Goal: Check status: Check status

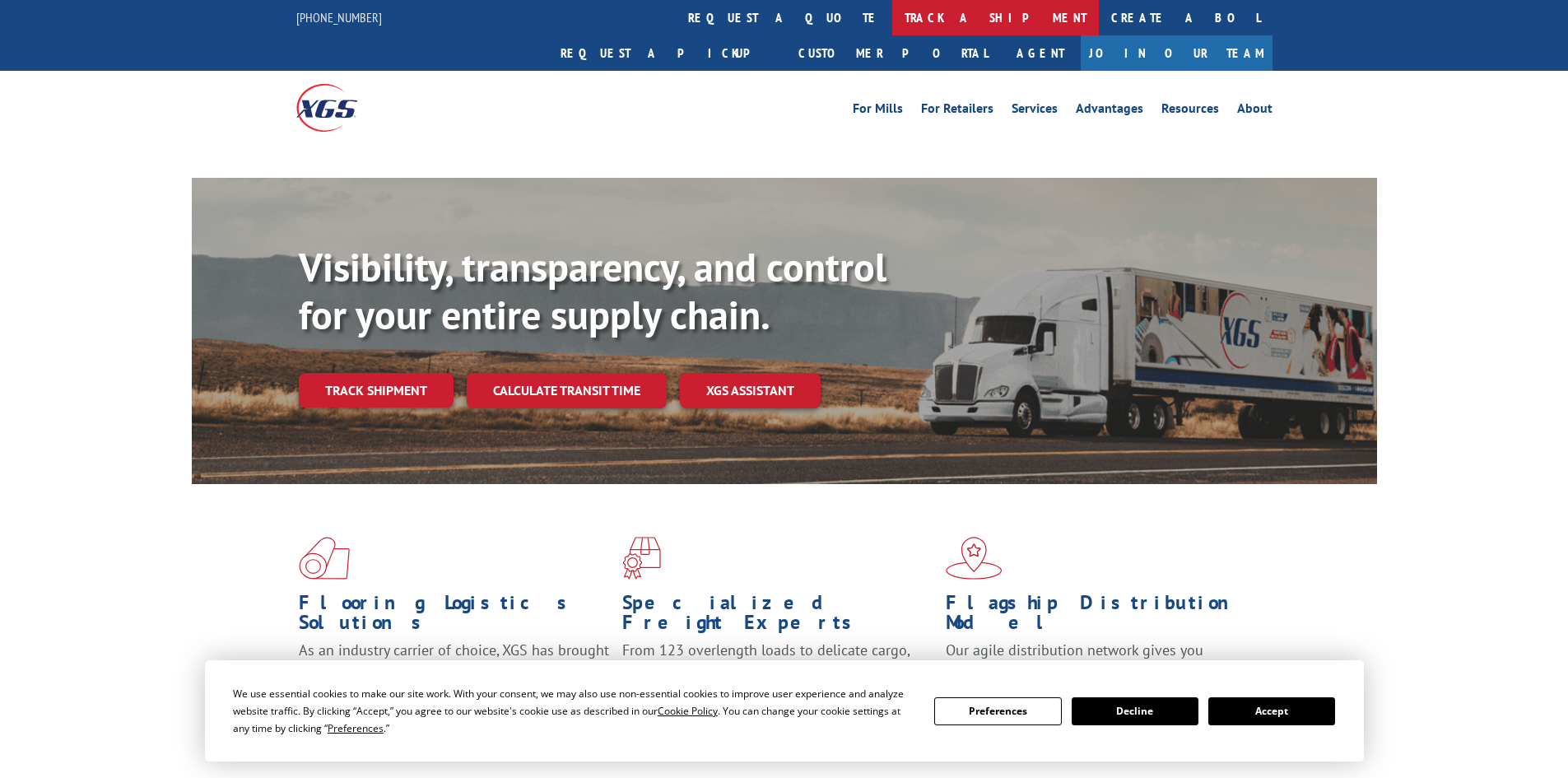
click at [892, 16] on link "track a shipment" at bounding box center [996, 17] width 206 height 35
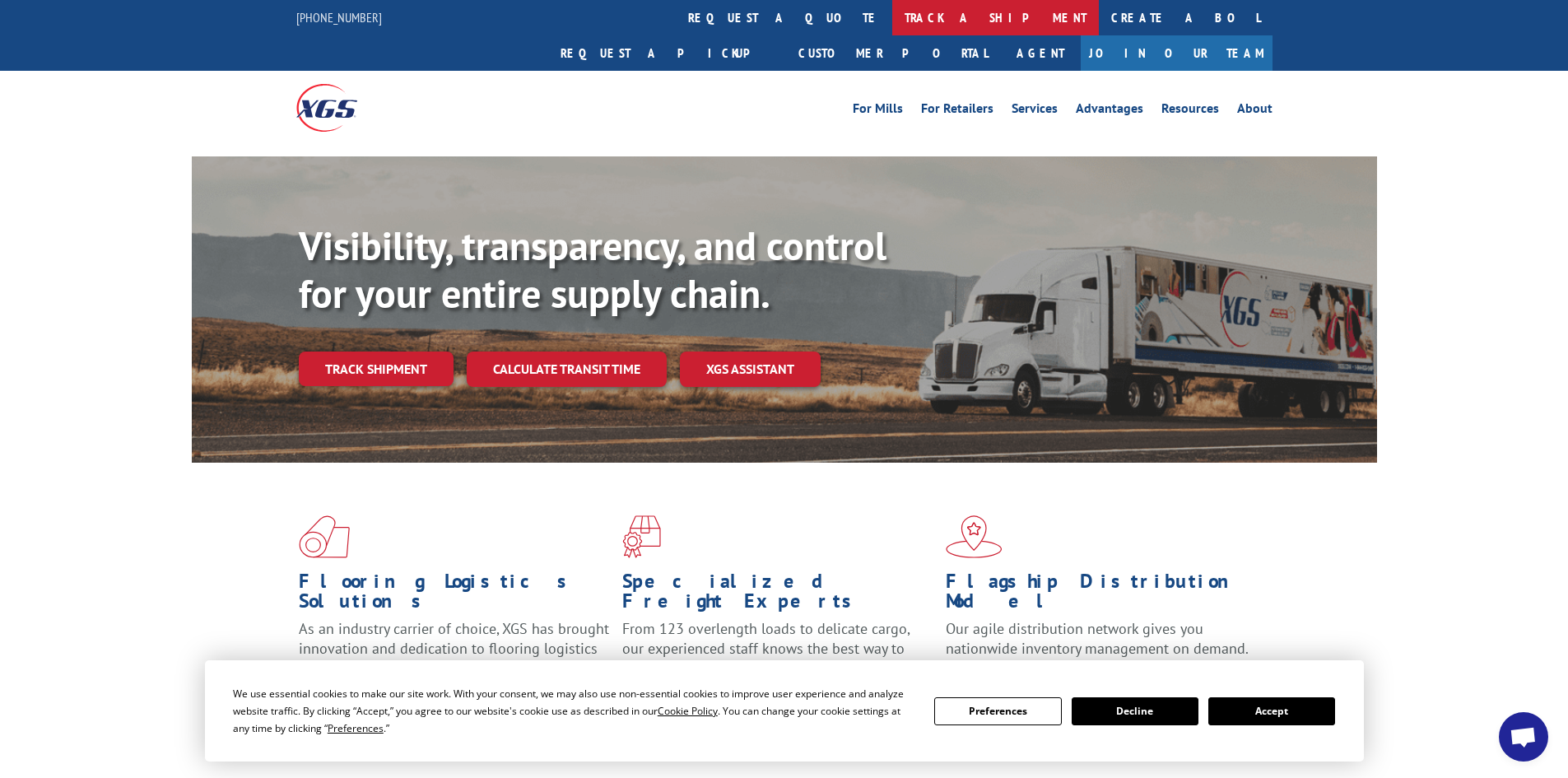
click at [892, 24] on link "track a shipment" at bounding box center [996, 17] width 206 height 35
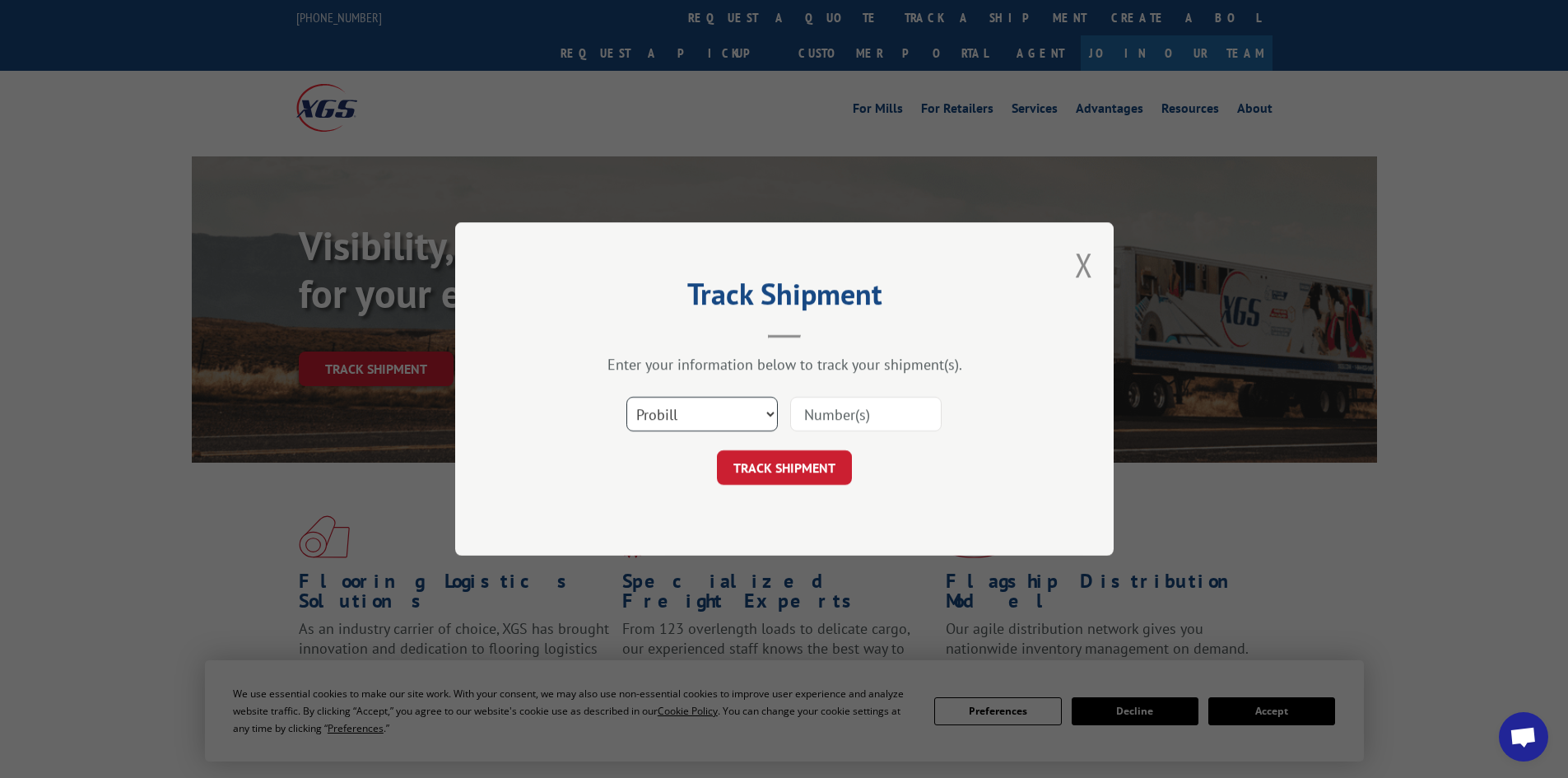
click at [665, 414] on select "Select category... Probill BOL PO" at bounding box center [702, 414] width 152 height 35
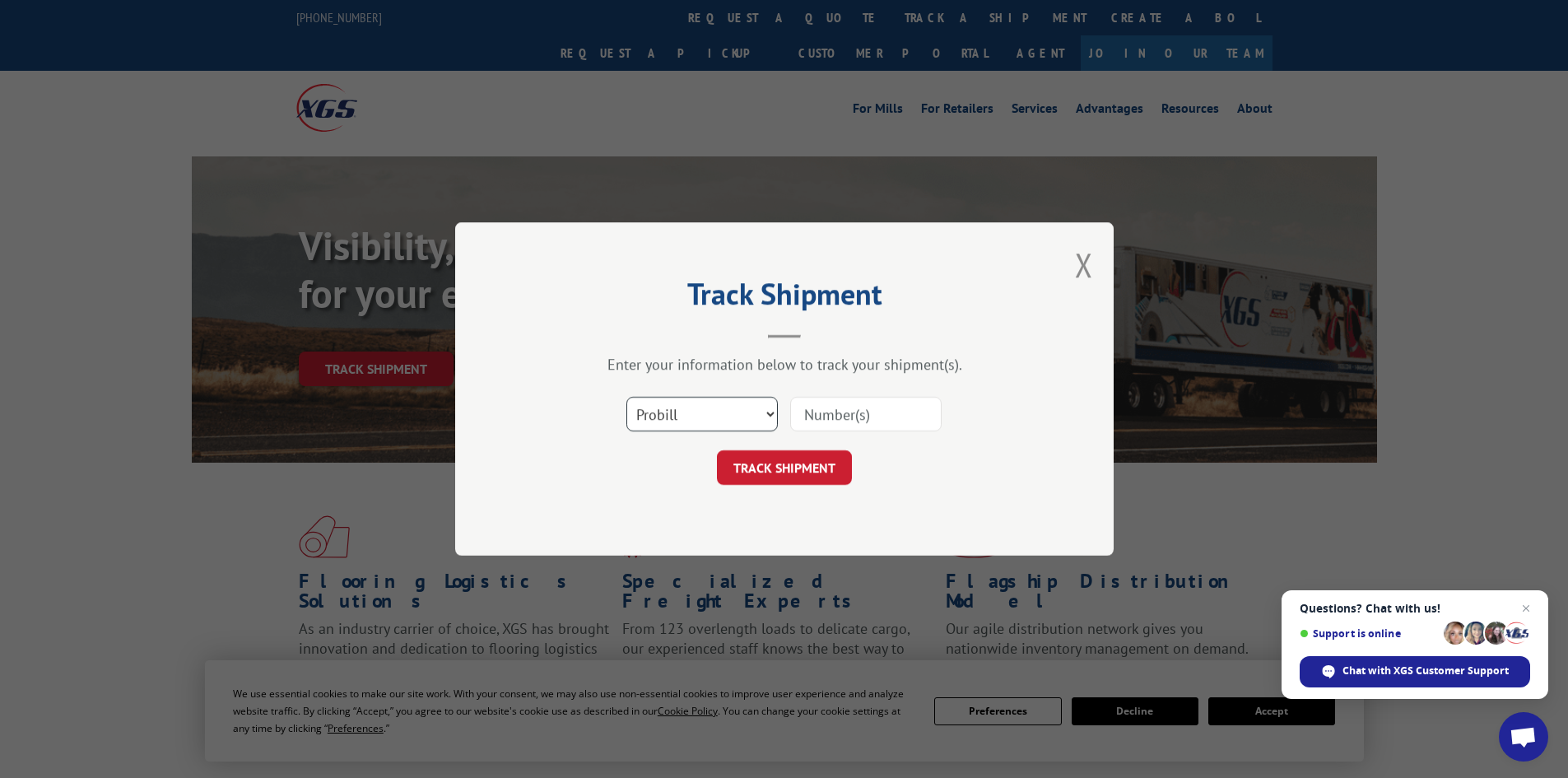
select select "bol"
click at [626, 397] on select "Select category... Probill BOL PO" at bounding box center [702, 414] width 152 height 35
click at [826, 412] on input at bounding box center [866, 414] width 152 height 35
paste input "6006083"
type input "6006083"
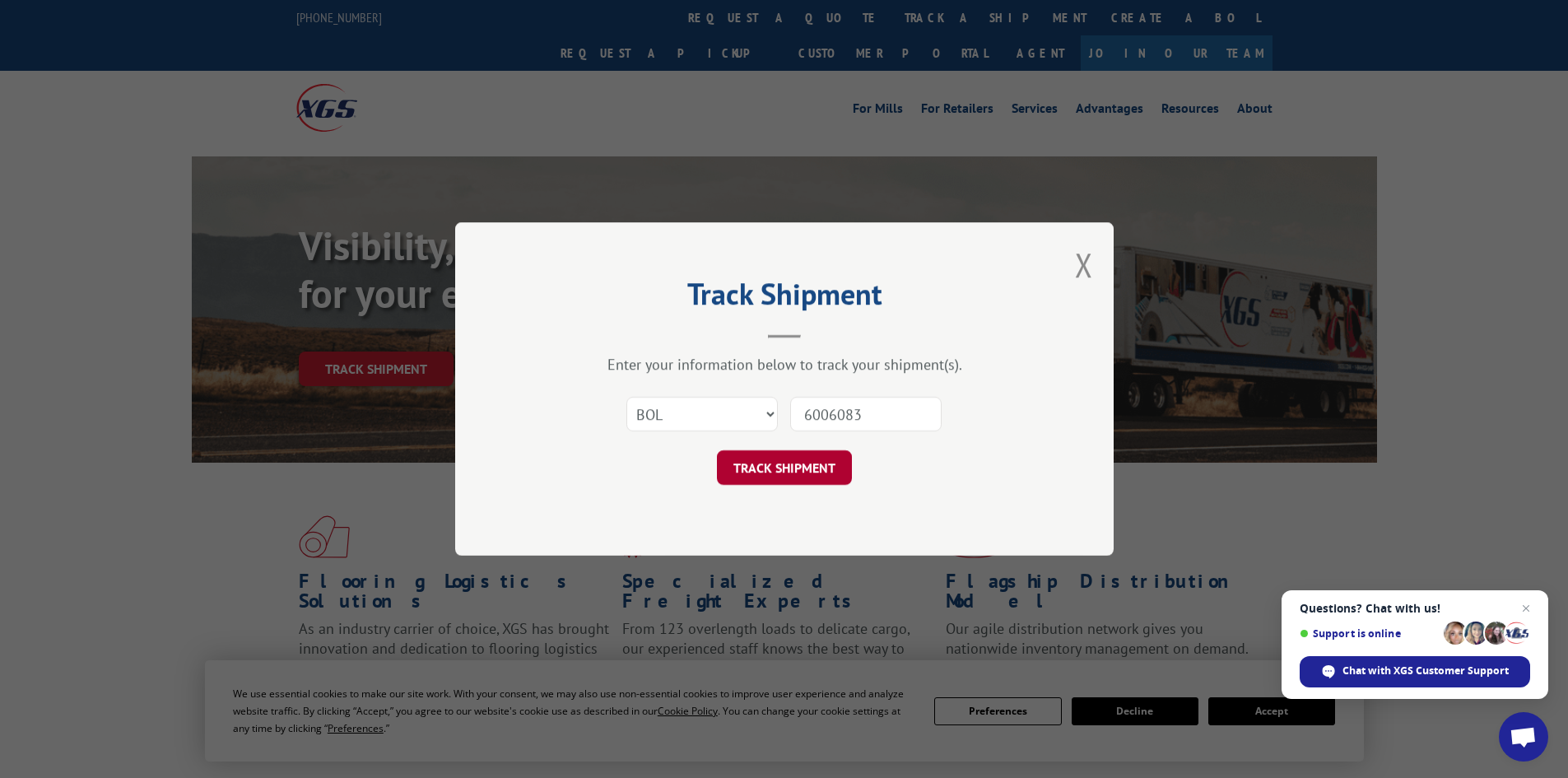
click at [768, 466] on button "TRACK SHIPMENT" at bounding box center [784, 468] width 135 height 35
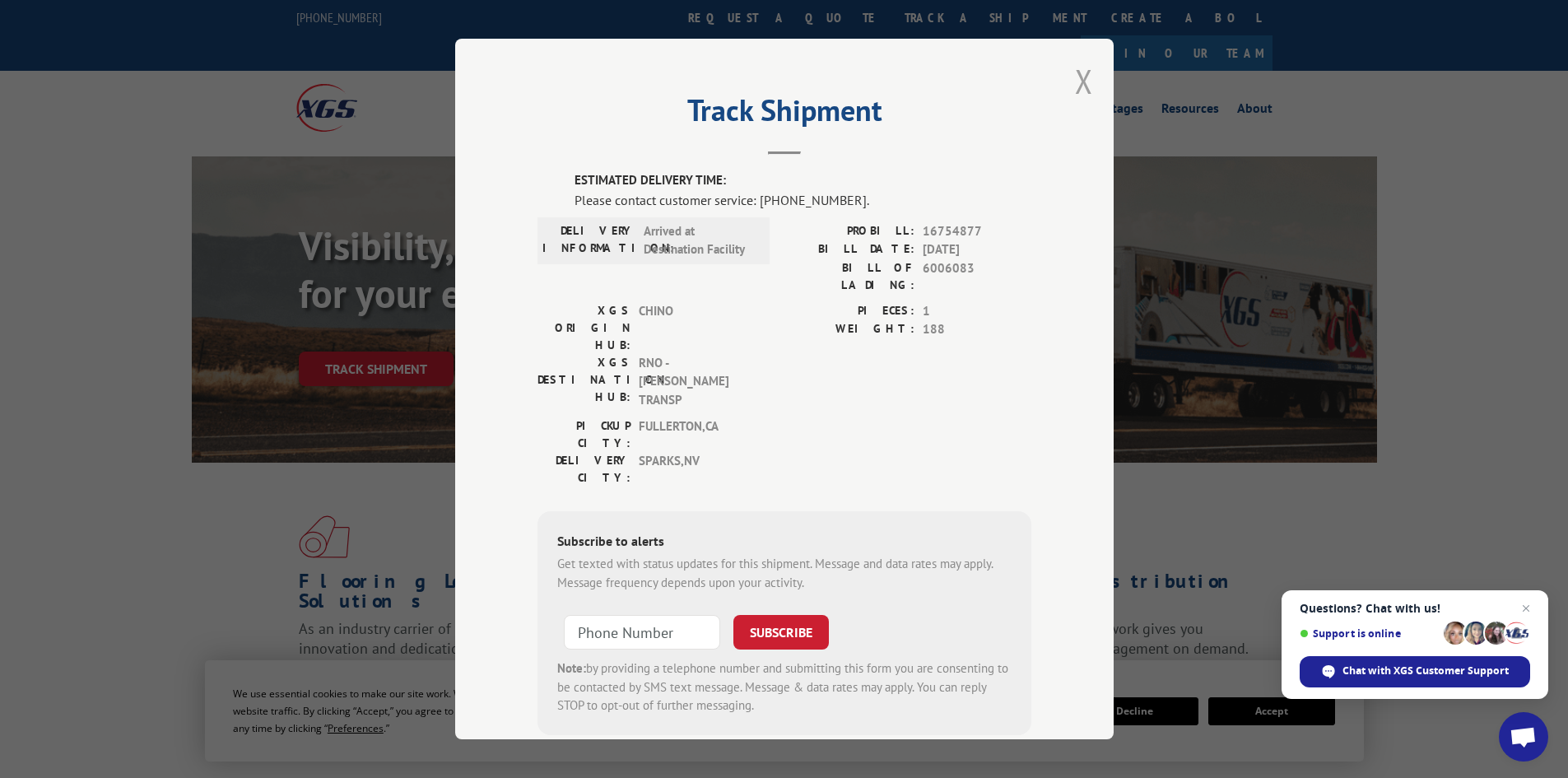
click at [1077, 89] on button "Close modal" at bounding box center [1084, 81] width 18 height 44
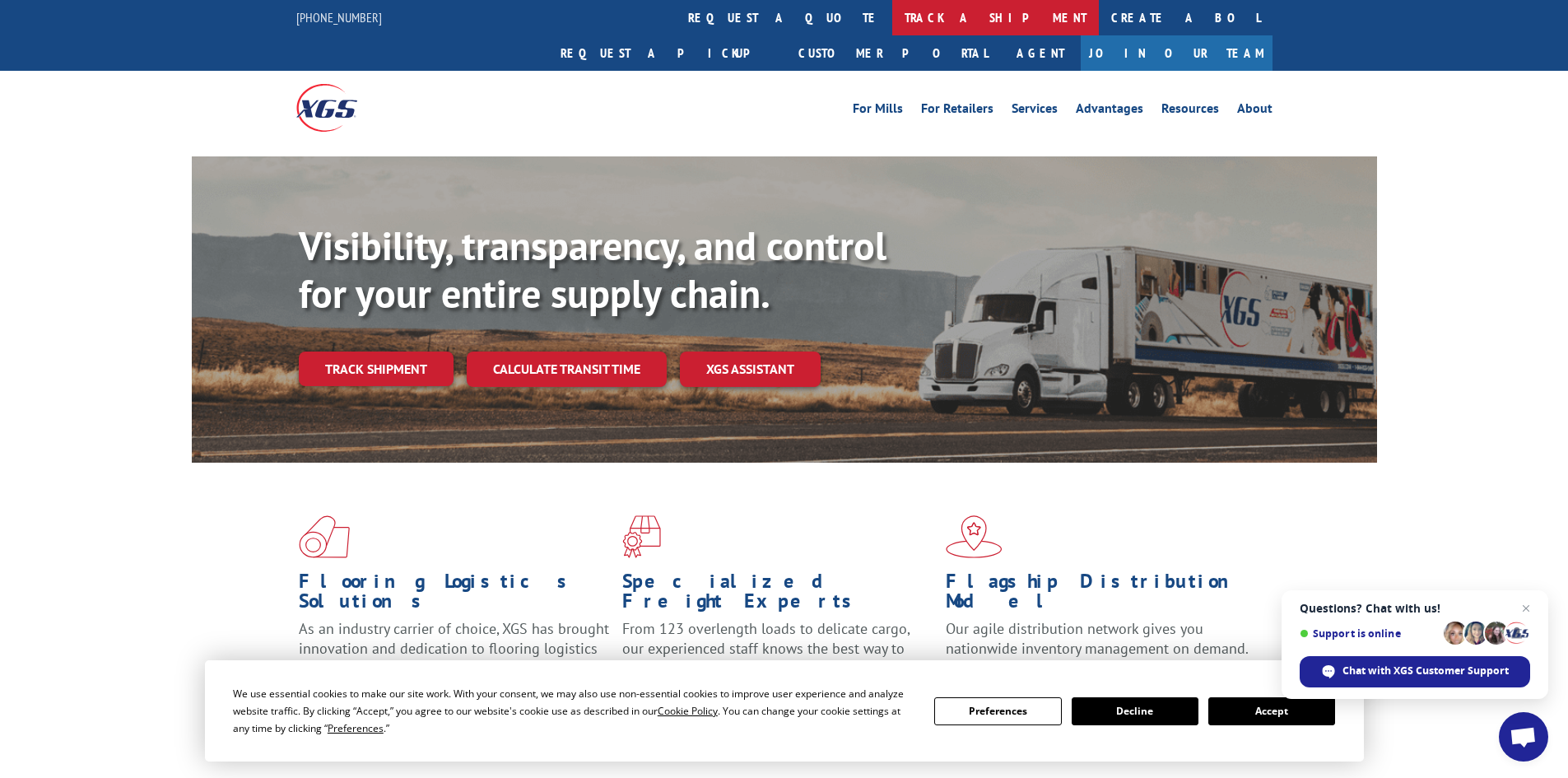
click at [892, 7] on link "track a shipment" at bounding box center [996, 17] width 206 height 35
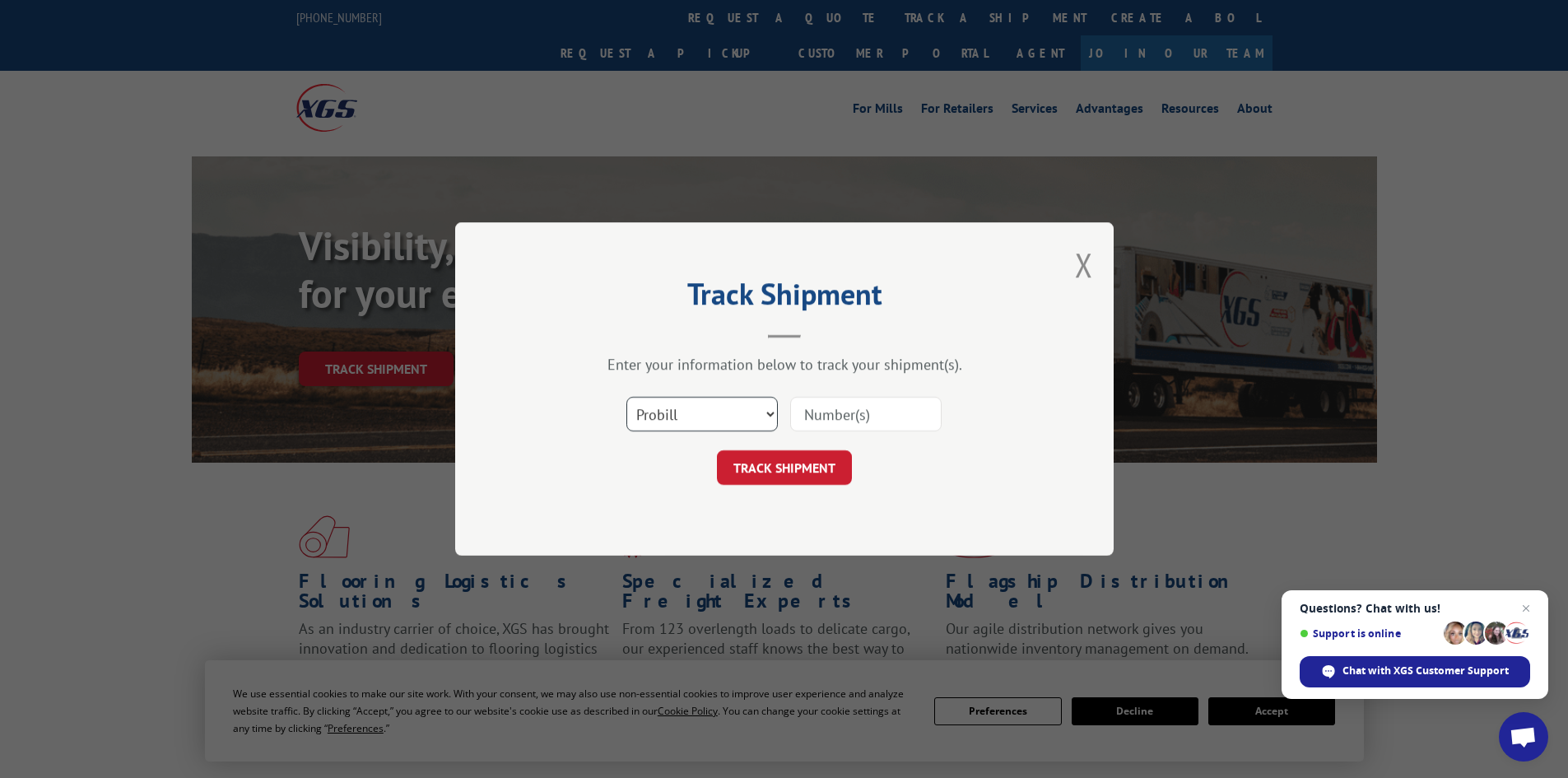
click at [699, 426] on select "Select category... Probill BOL PO" at bounding box center [702, 414] width 152 height 35
select select "bol"
click at [626, 397] on select "Select category... Probill BOL PO" at bounding box center [702, 414] width 152 height 35
click at [863, 417] on input at bounding box center [866, 414] width 152 height 35
paste input "6017089"
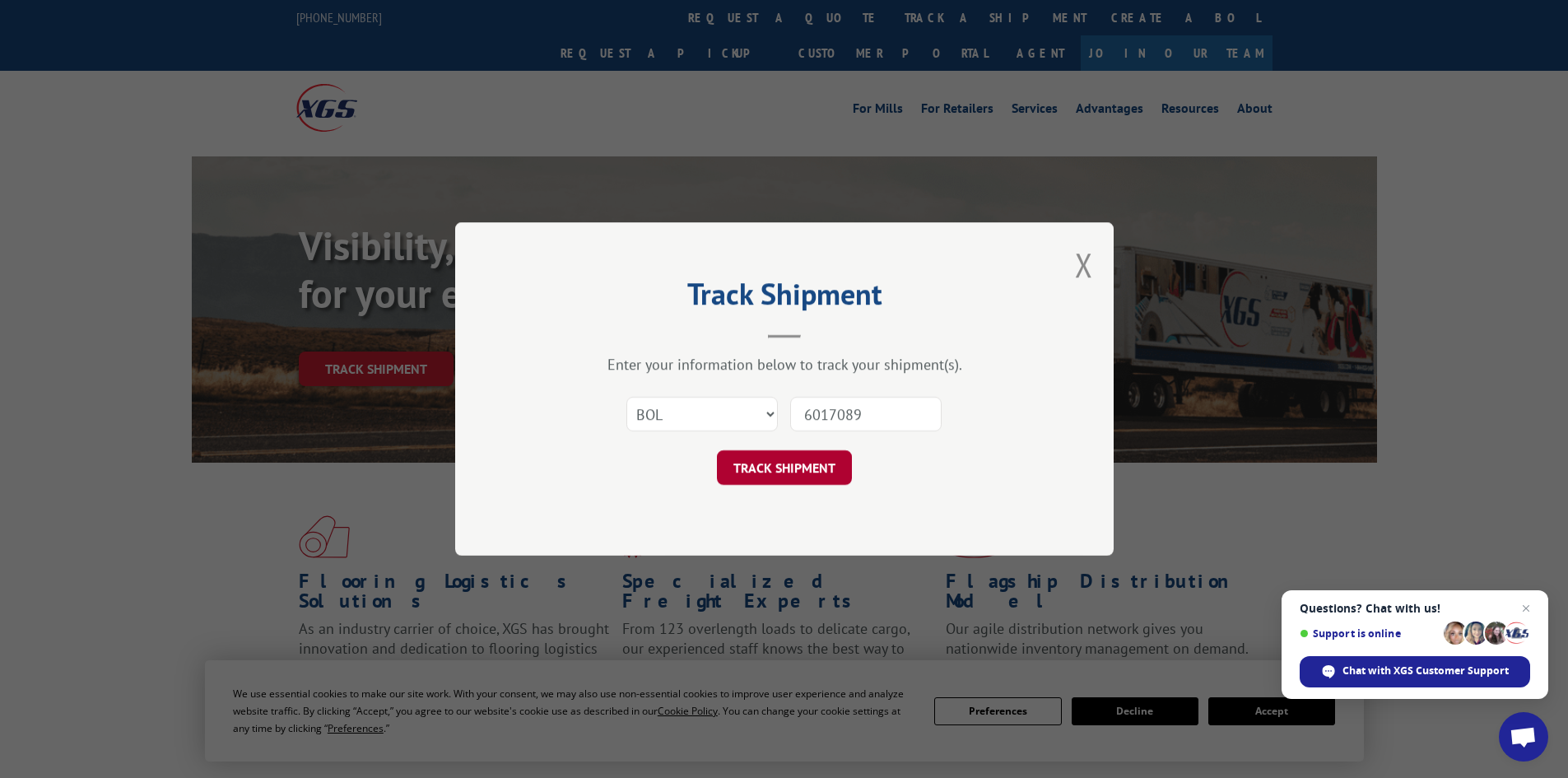
type input "6017089"
click at [789, 473] on button "TRACK SHIPMENT" at bounding box center [784, 468] width 135 height 35
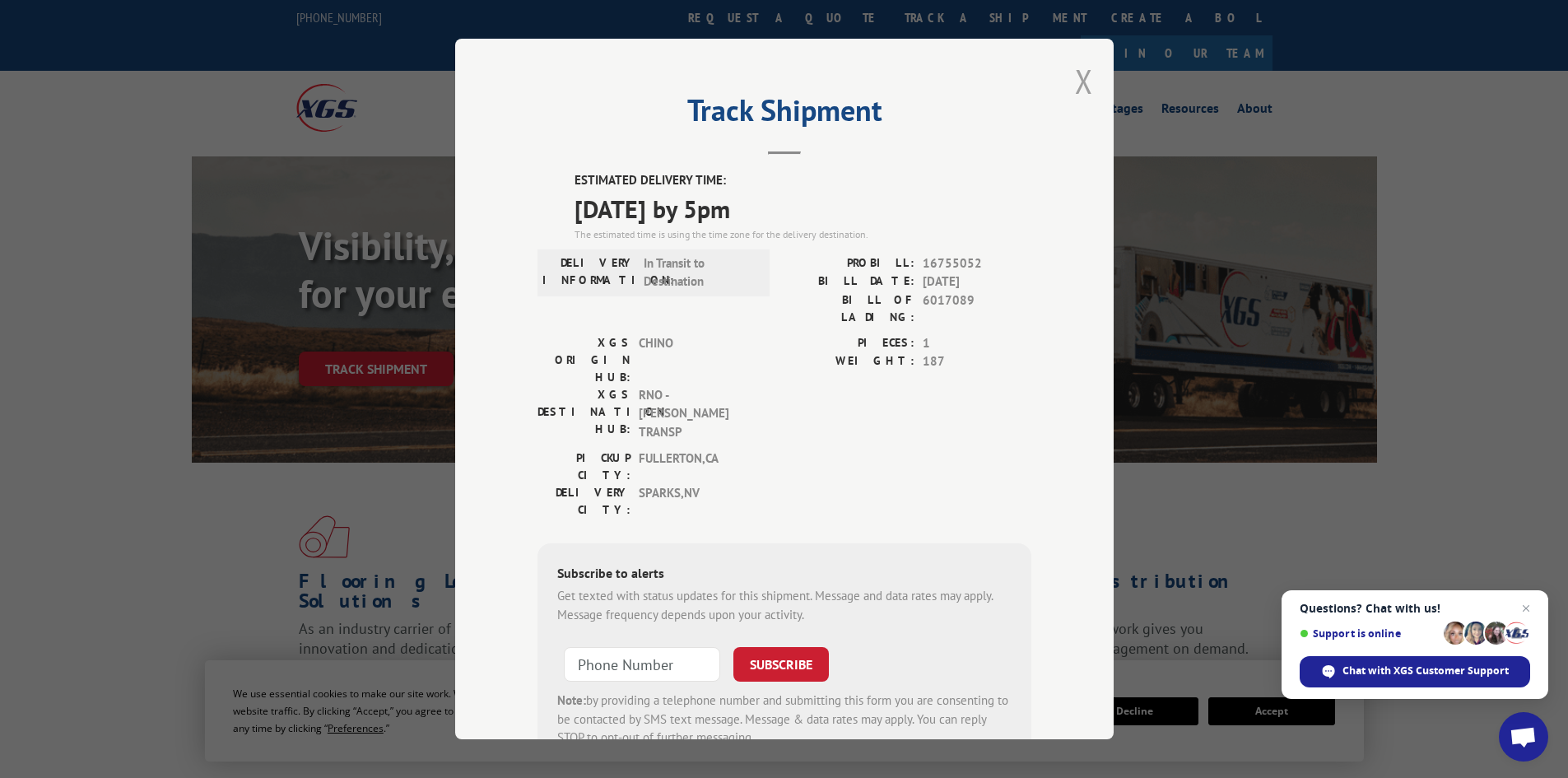
click at [1075, 70] on button "Close modal" at bounding box center [1084, 81] width 18 height 44
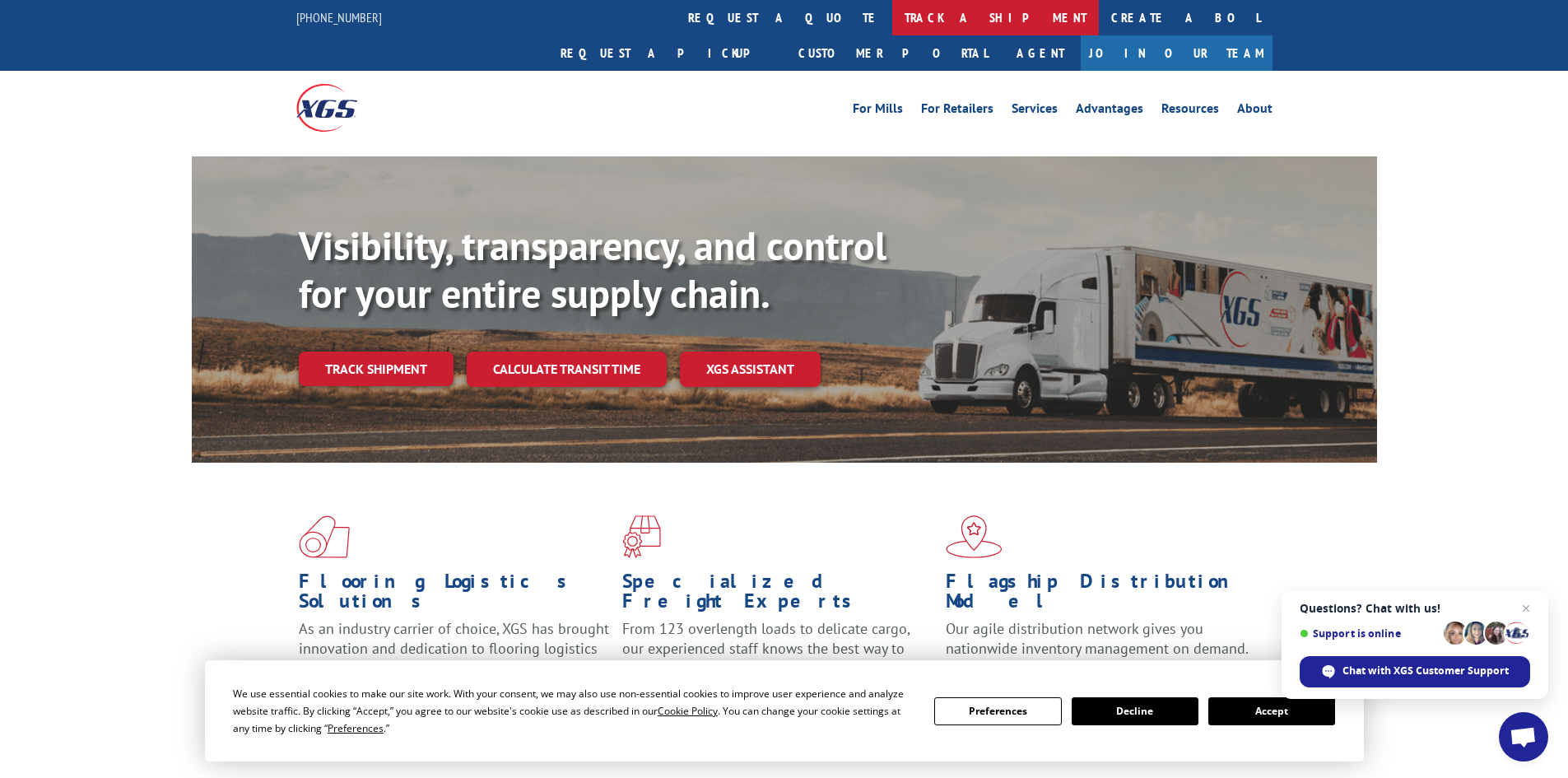
click at [892, 16] on link "track a shipment" at bounding box center [996, 17] width 206 height 35
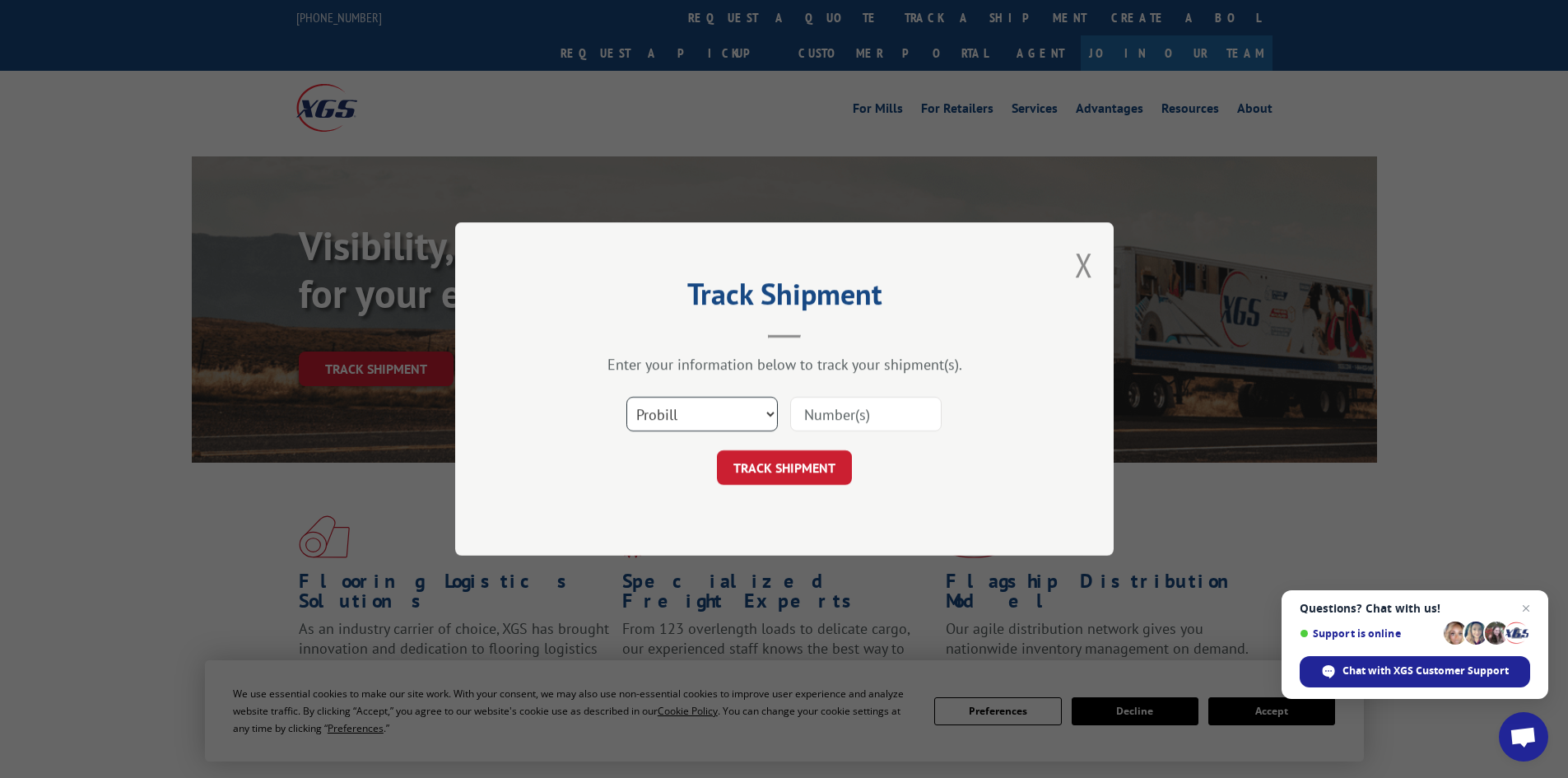
click at [711, 407] on select "Select category... Probill BOL PO" at bounding box center [702, 414] width 152 height 35
select select "bol"
click at [626, 397] on select "Select category... Probill BOL PO" at bounding box center [702, 414] width 152 height 35
click at [838, 414] on input at bounding box center [866, 414] width 152 height 35
paste input "6006083"
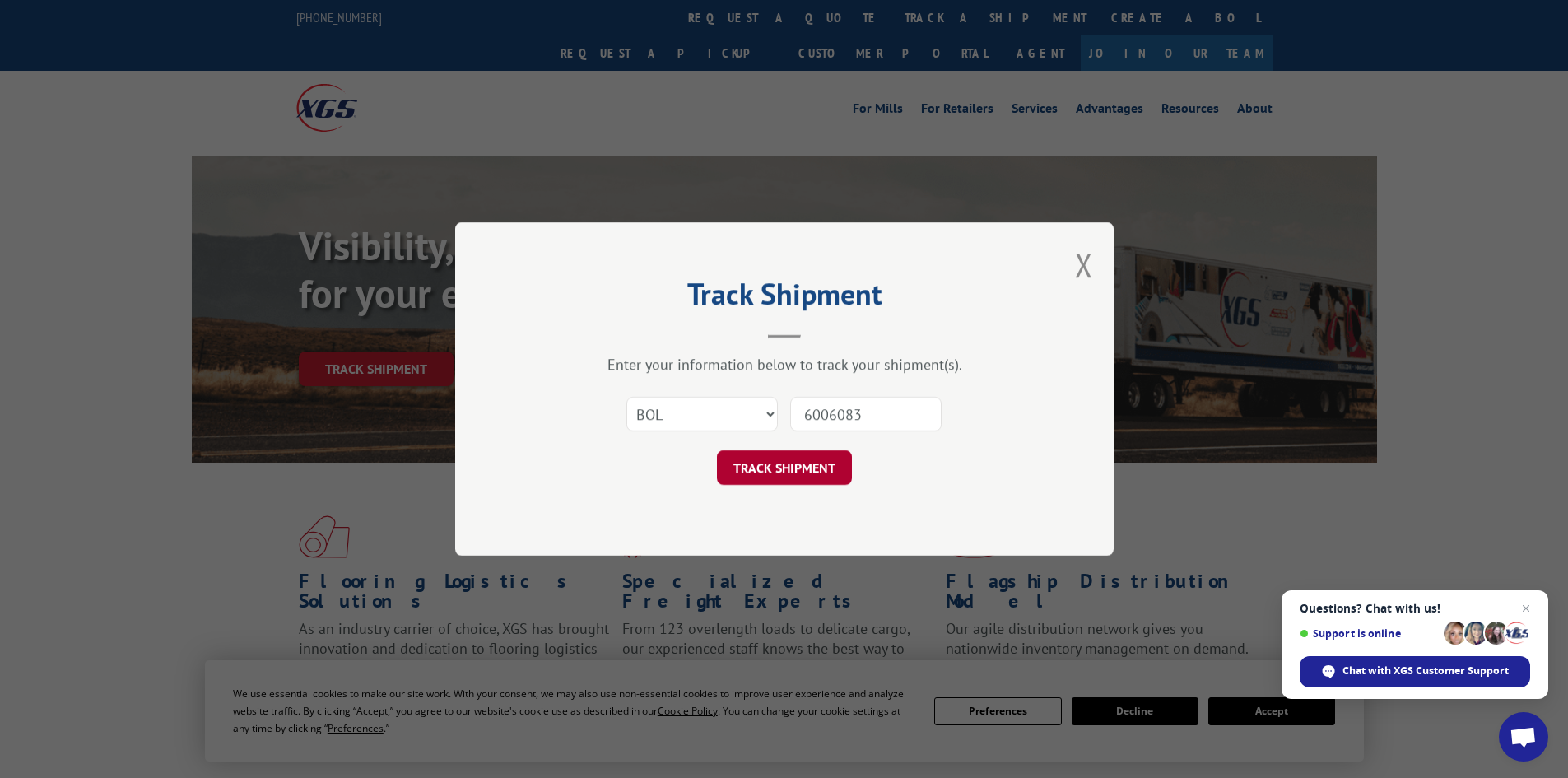
type input "6006083"
click at [754, 468] on button "TRACK SHIPMENT" at bounding box center [784, 468] width 135 height 35
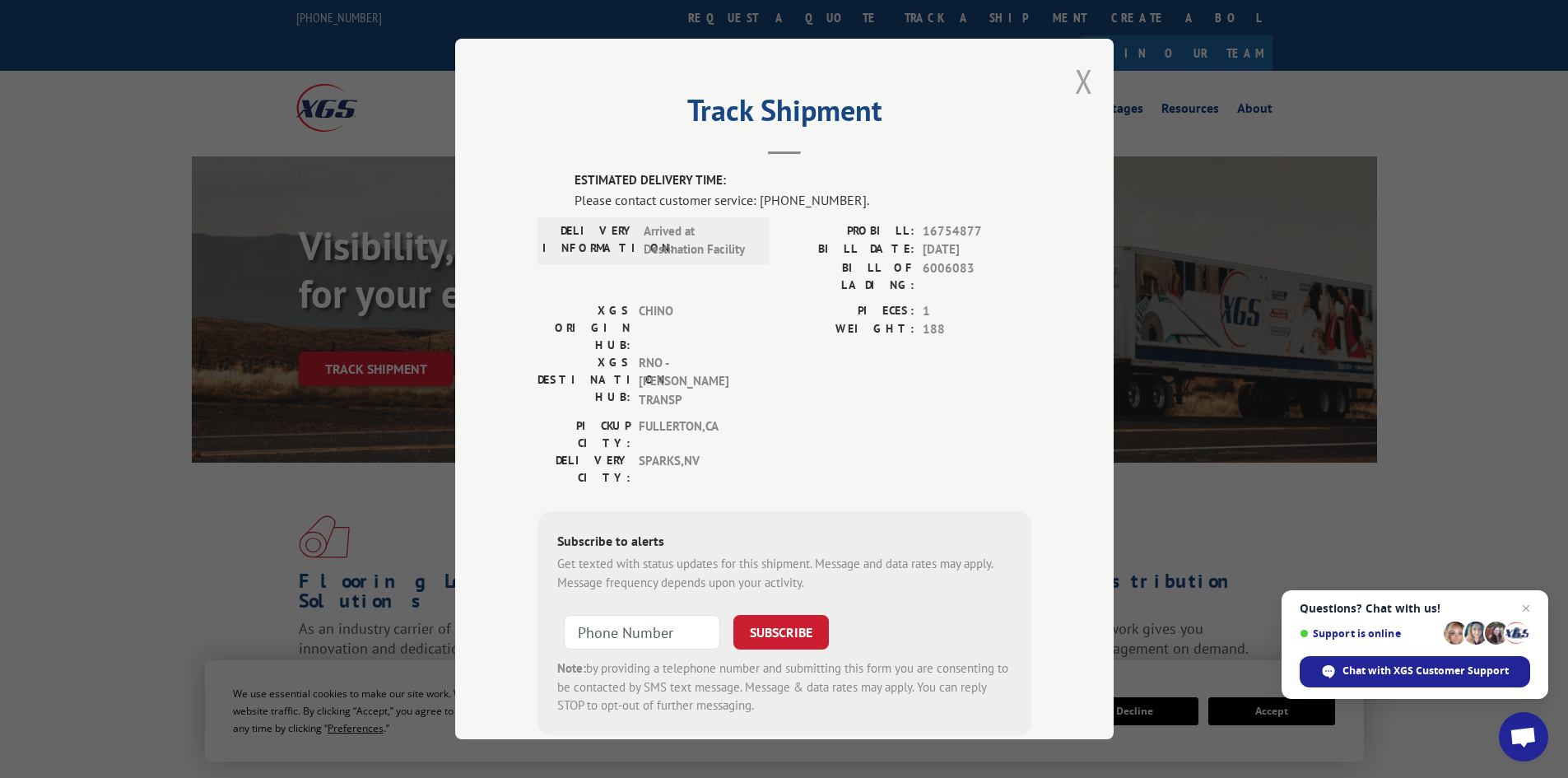
click at [1076, 81] on button "Close modal" at bounding box center [1084, 81] width 18 height 44
